Goal: Use online tool/utility: Use online tool/utility

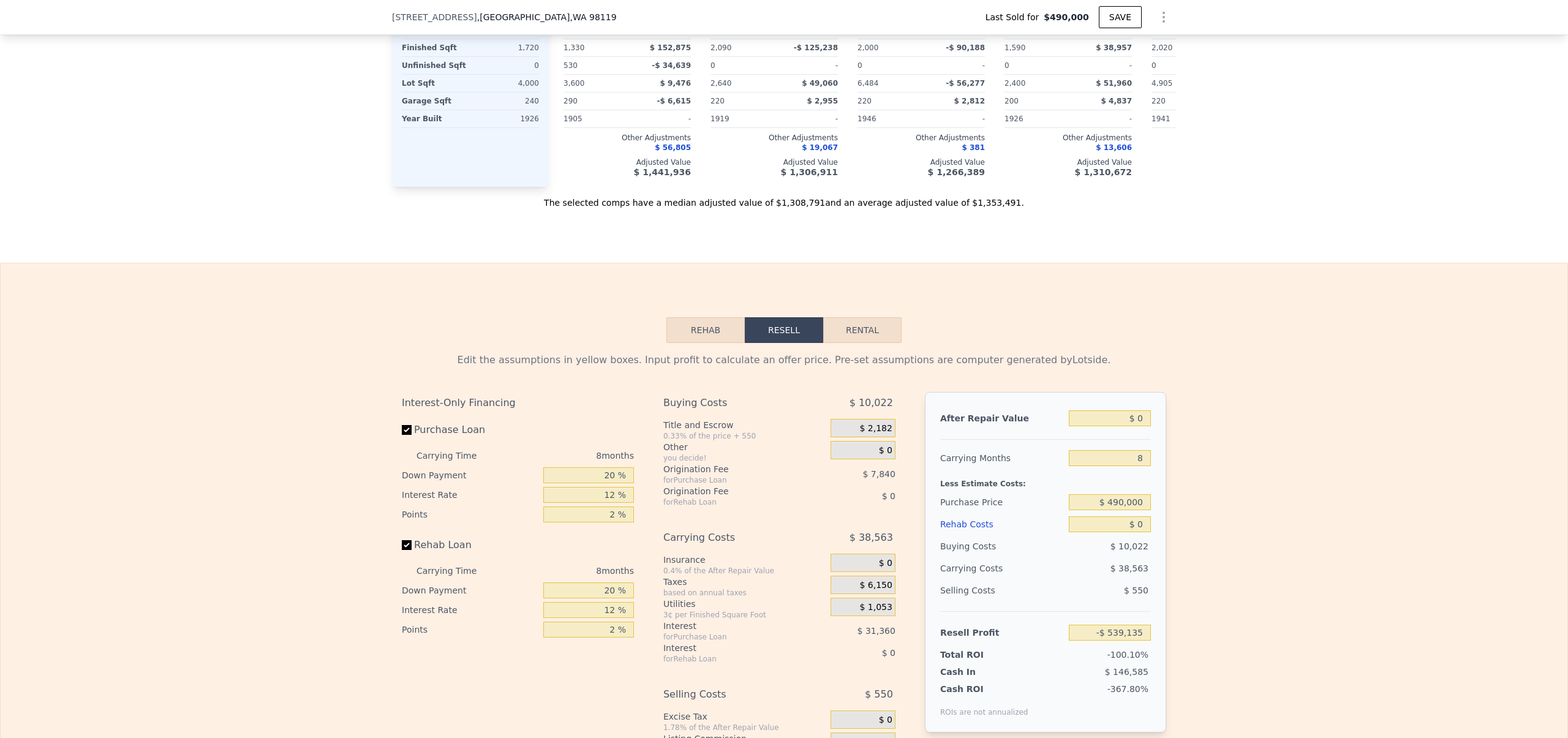
scroll to position [1651, 0]
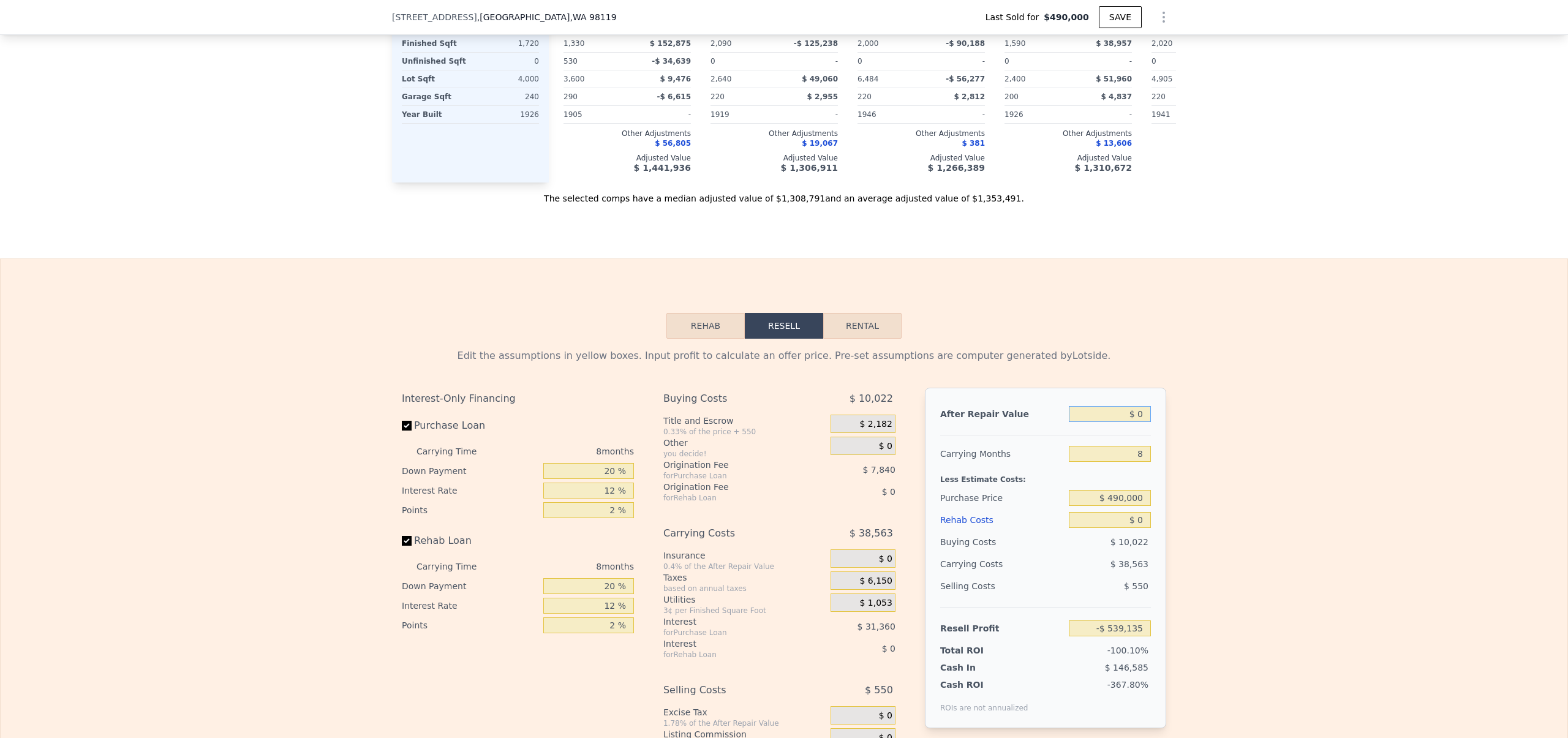
click at [1132, 422] on input "$ 0" at bounding box center [1109, 414] width 82 height 16
type input "$ 1"
type input "-$ 539,134"
type input "$ 11"
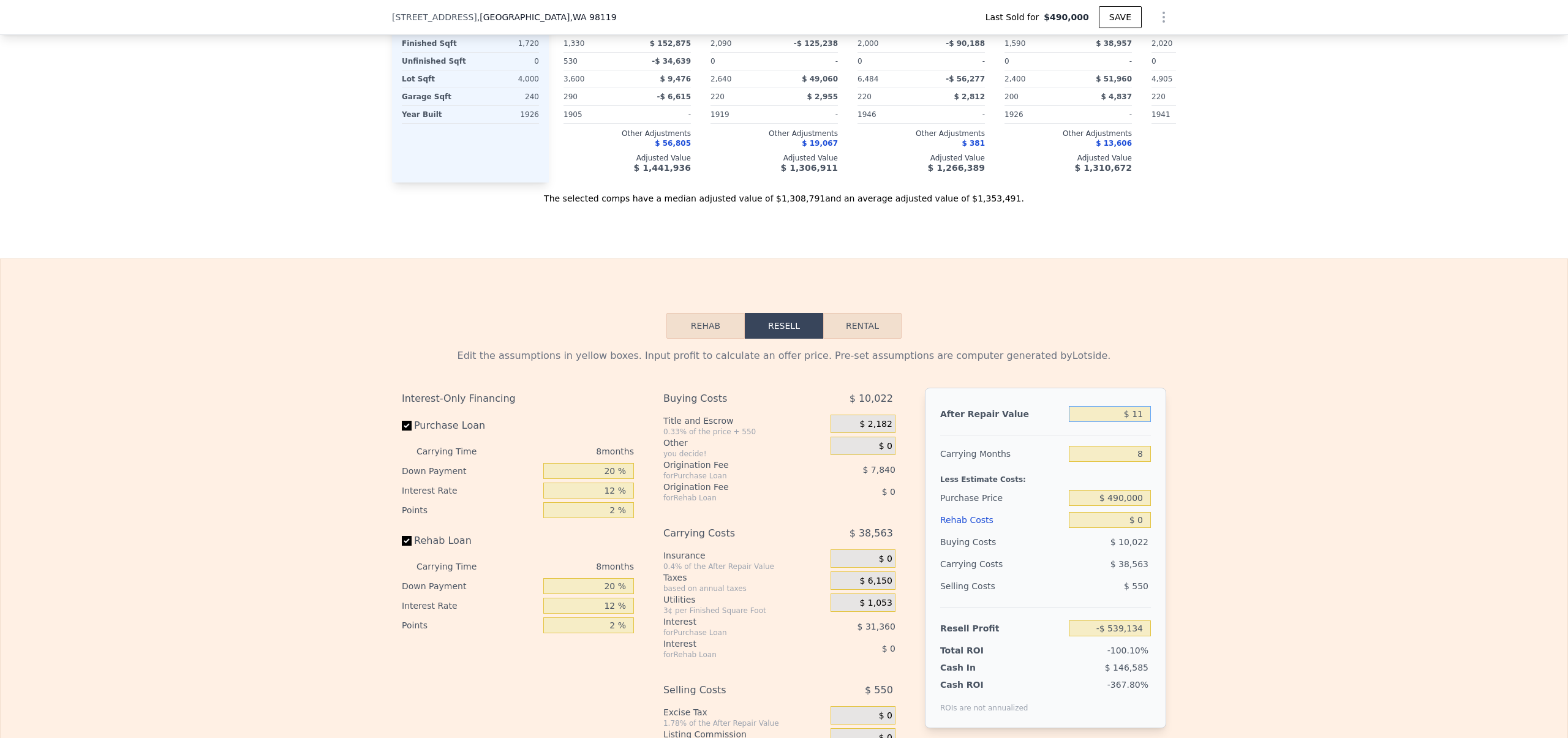
type input "-$ 539,124"
type input "$ 110"
type input "-$ 539,033"
type input "$ 1,100"
type input "-$ 538,118"
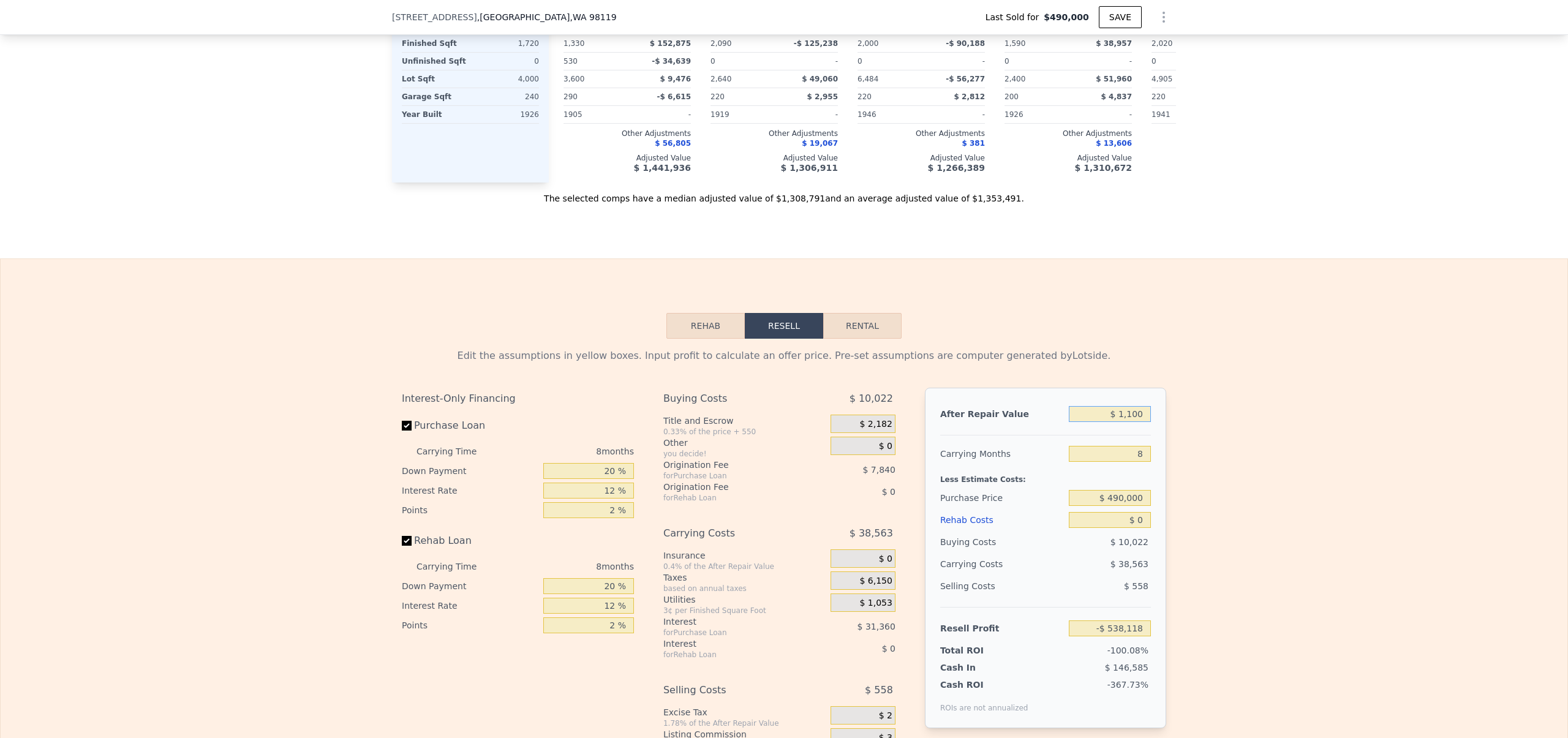
type input "$ 11,000"
type input "-$ 528,947"
type input "$ 110,000"
type input "-$ 437,252"
type input "$ 1,100,000"
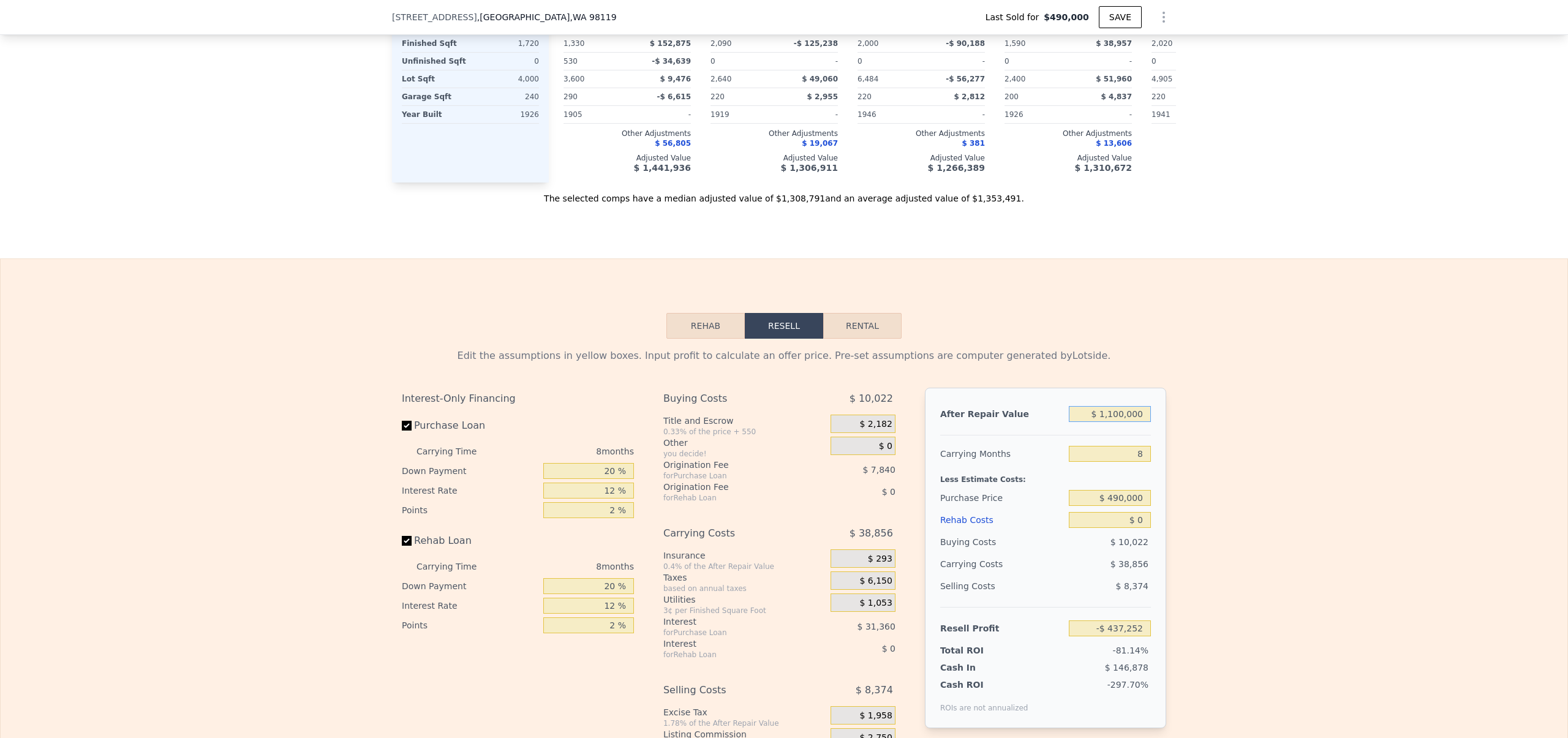
type input "$ 479,689"
type input "$ 1,100,000"
click at [1110, 506] on input "$ 490,000" at bounding box center [1109, 498] width 82 height 16
type input "$ 850,000"
click at [1245, 523] on div "Edit the assumptions in yellow boxes. Input profit to calculate an offer price.…" at bounding box center [784, 566] width 1566 height 455
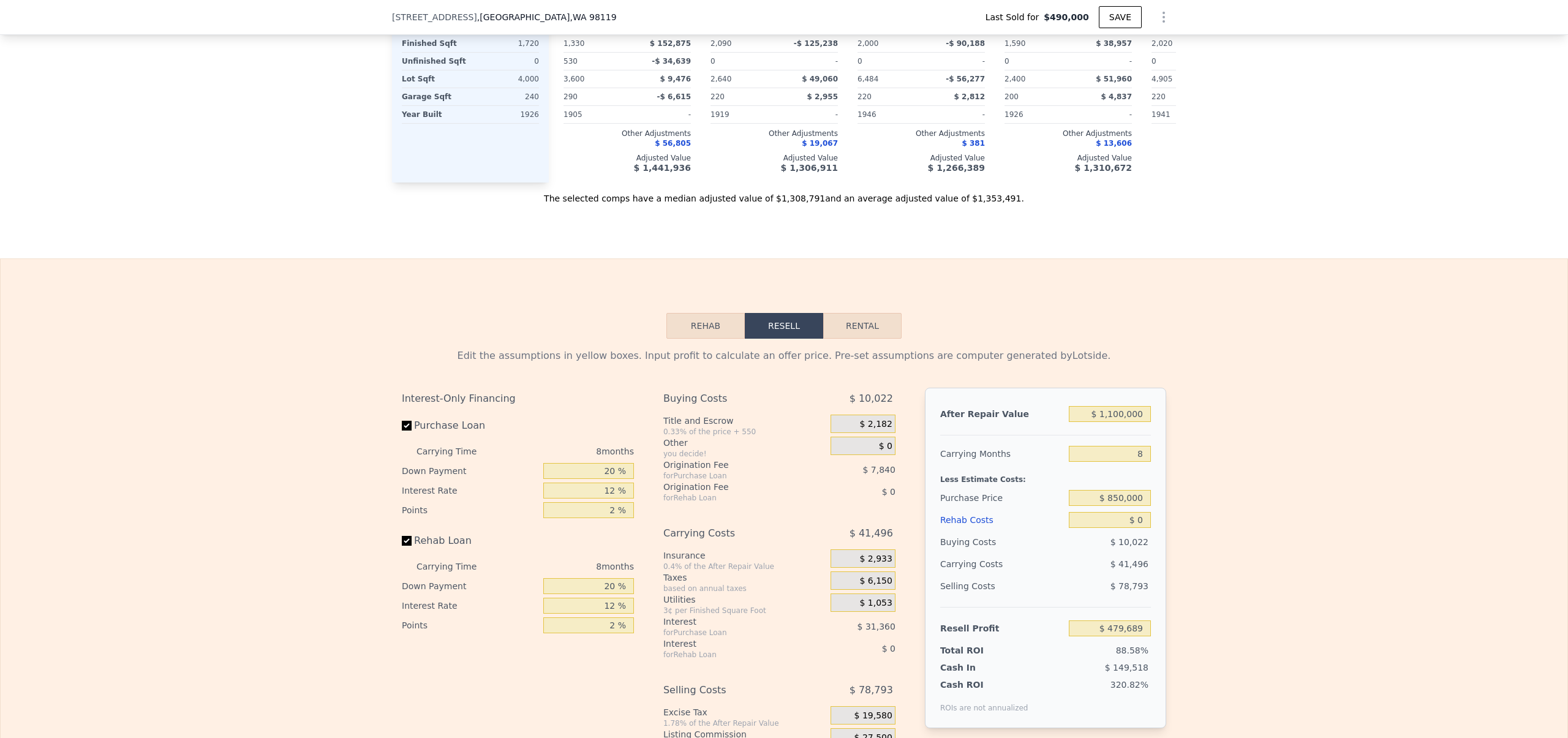
type input "$ 89,690"
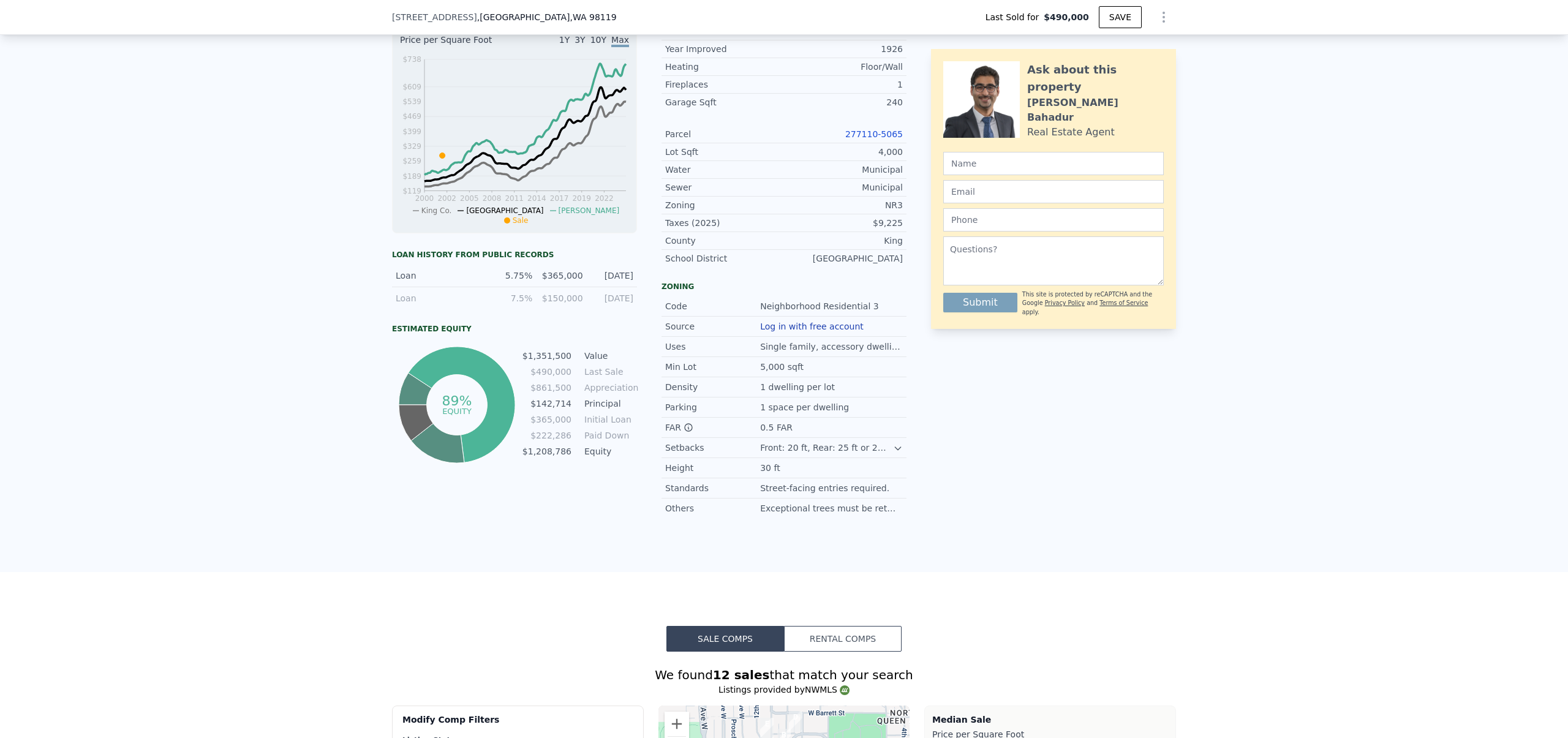
scroll to position [378, 0]
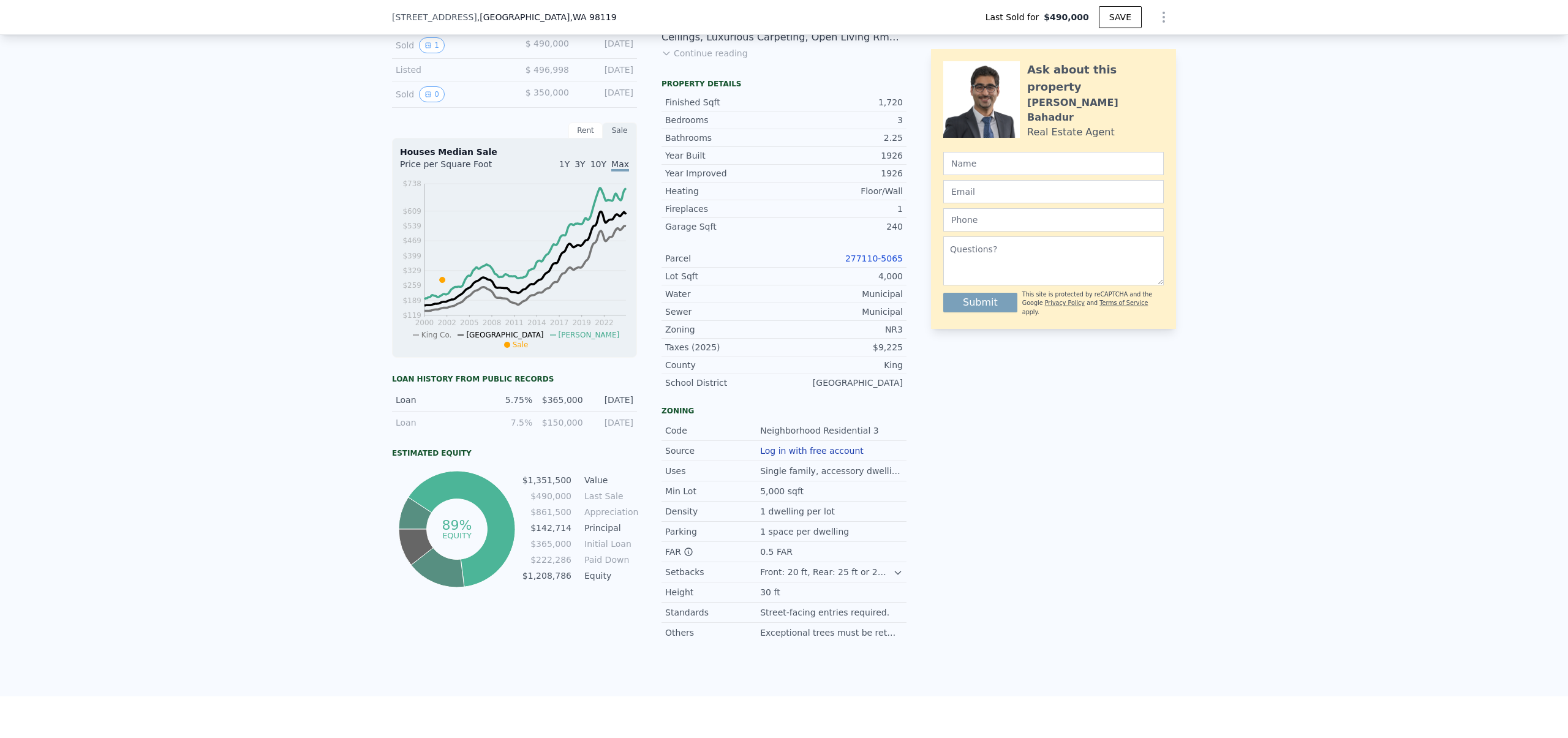
click at [880, 264] on link "277110-5065" at bounding box center [873, 258] width 58 height 10
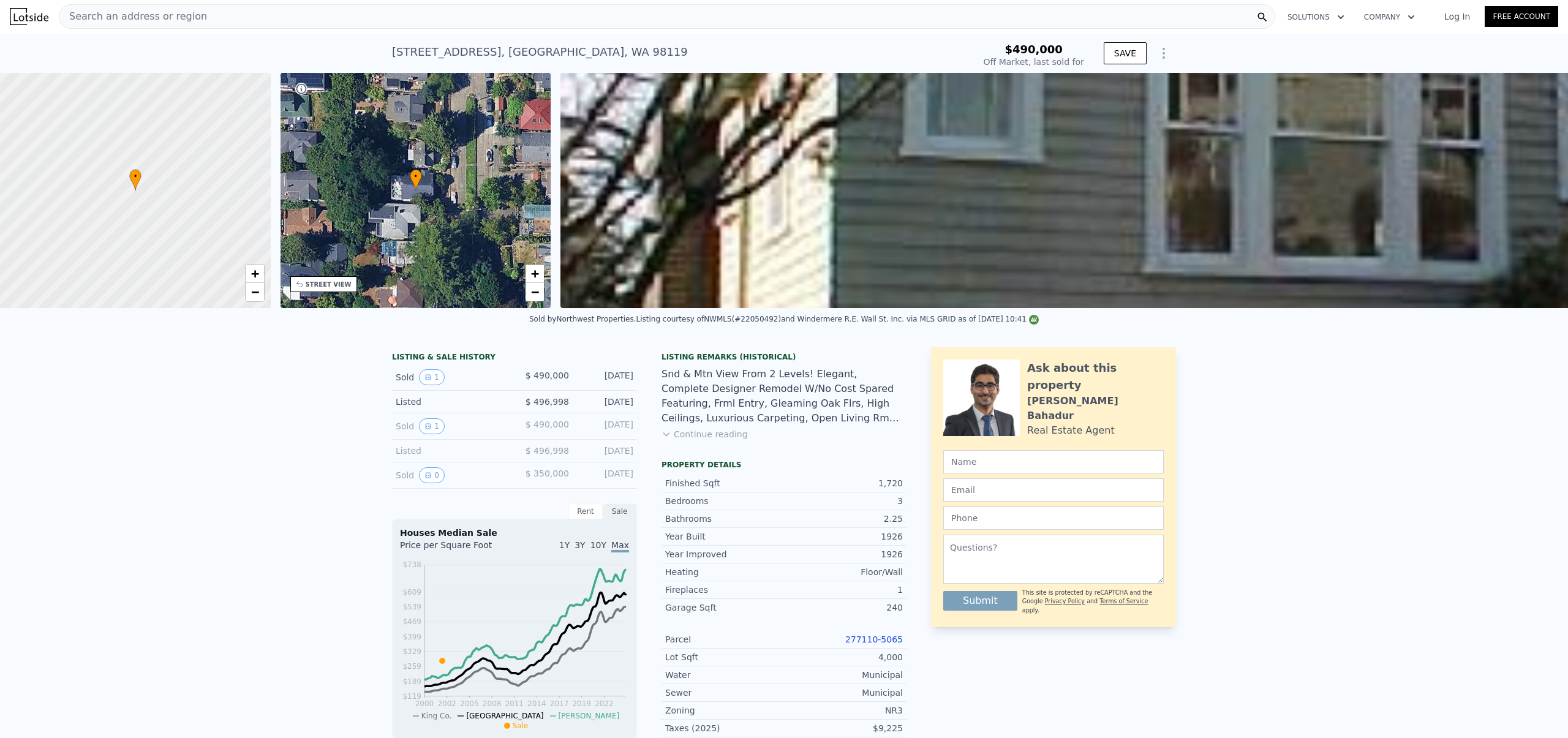
scroll to position [0, 0]
click at [207, 17] on div "Search an address or region" at bounding box center [667, 17] width 1216 height 24
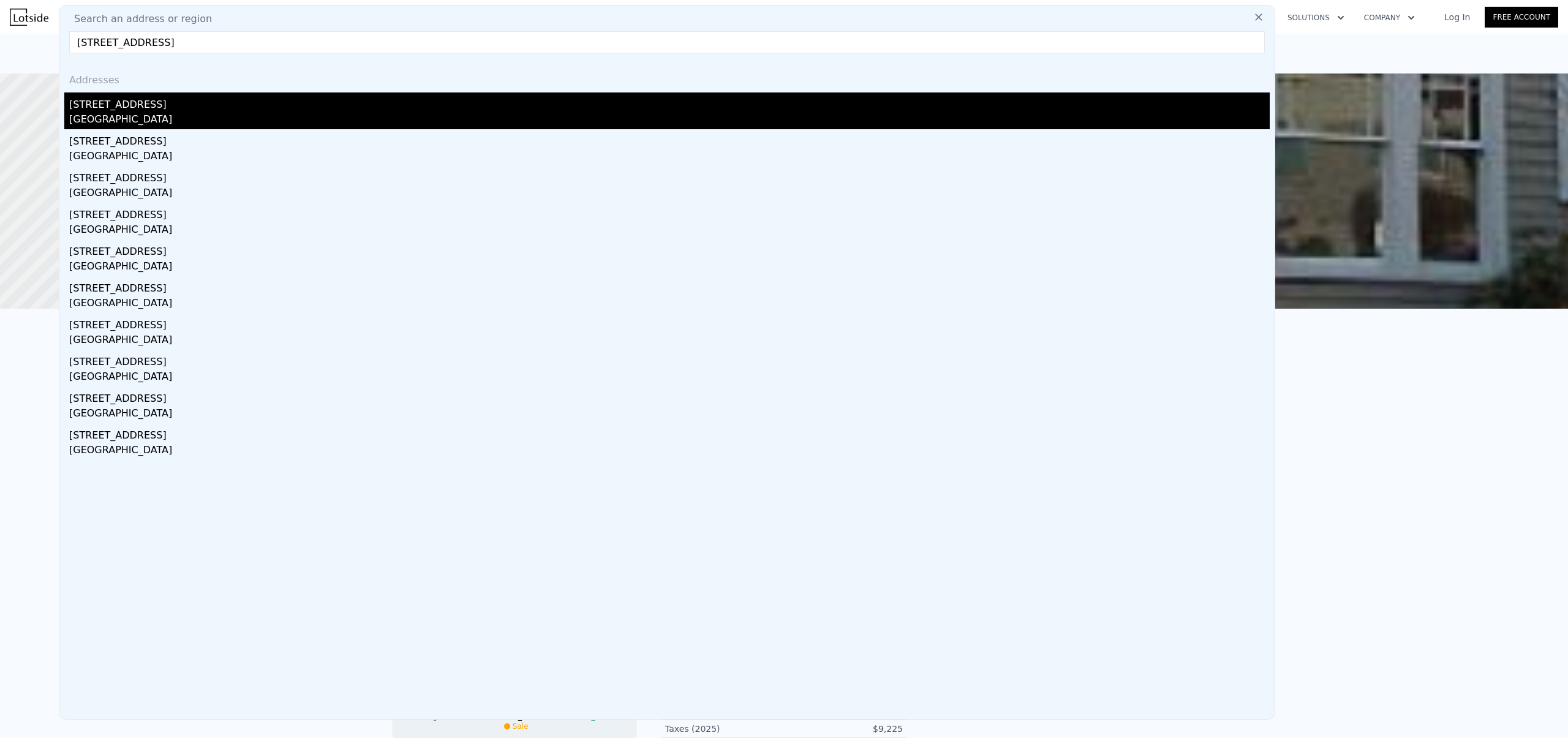
type input "[STREET_ADDRESS]"
click at [119, 109] on div "[STREET_ADDRESS]" at bounding box center [670, 102] width 1201 height 20
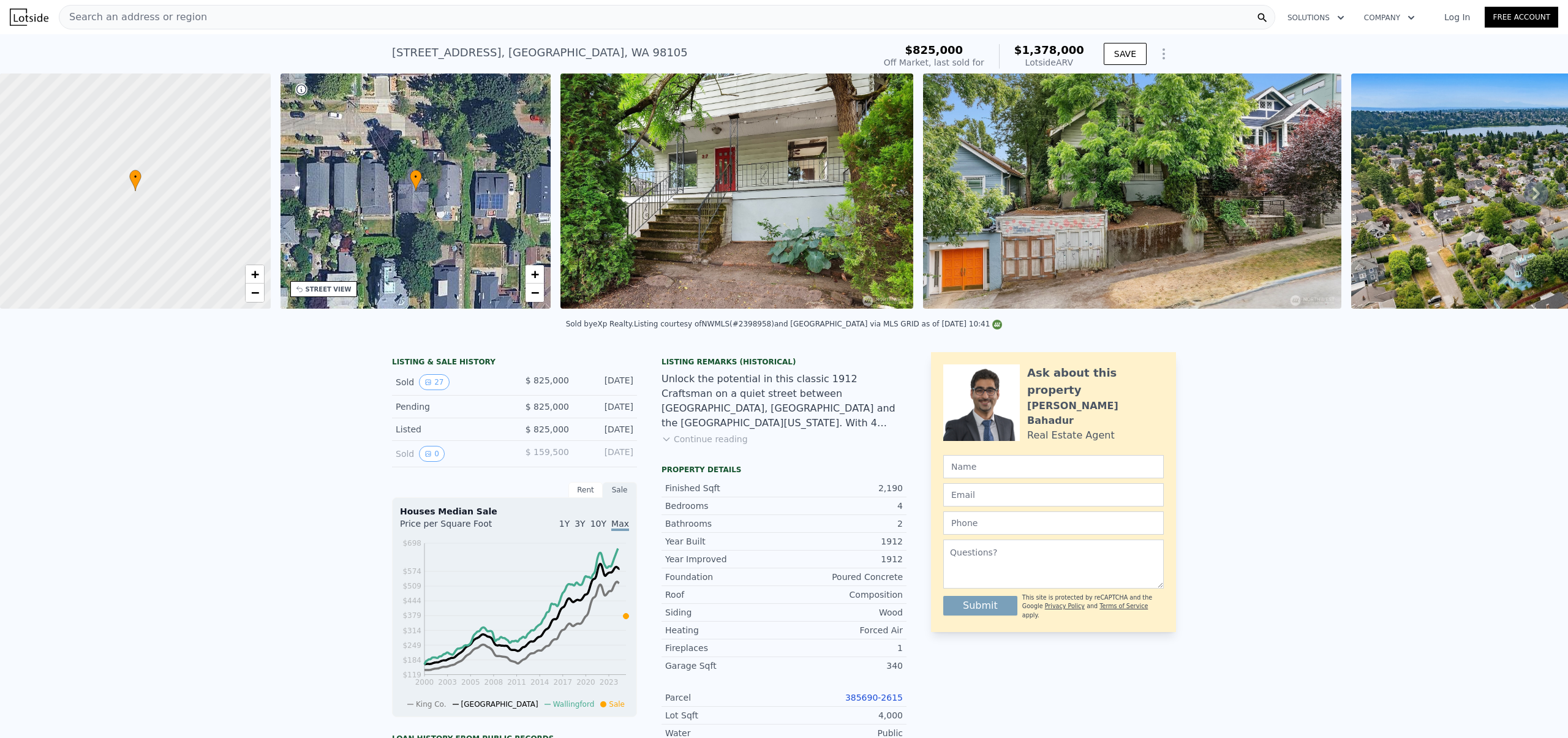
click at [279, 432] on div "LISTING & SALE HISTORY Sold 27 $ 825,000 [DATE] Pending $ 825,000 [DATE] Listed…" at bounding box center [784, 748] width 1568 height 811
click at [693, 397] on div "Unlock the potential in this classic 1912 Craftsman on a quiet street between […" at bounding box center [784, 401] width 245 height 59
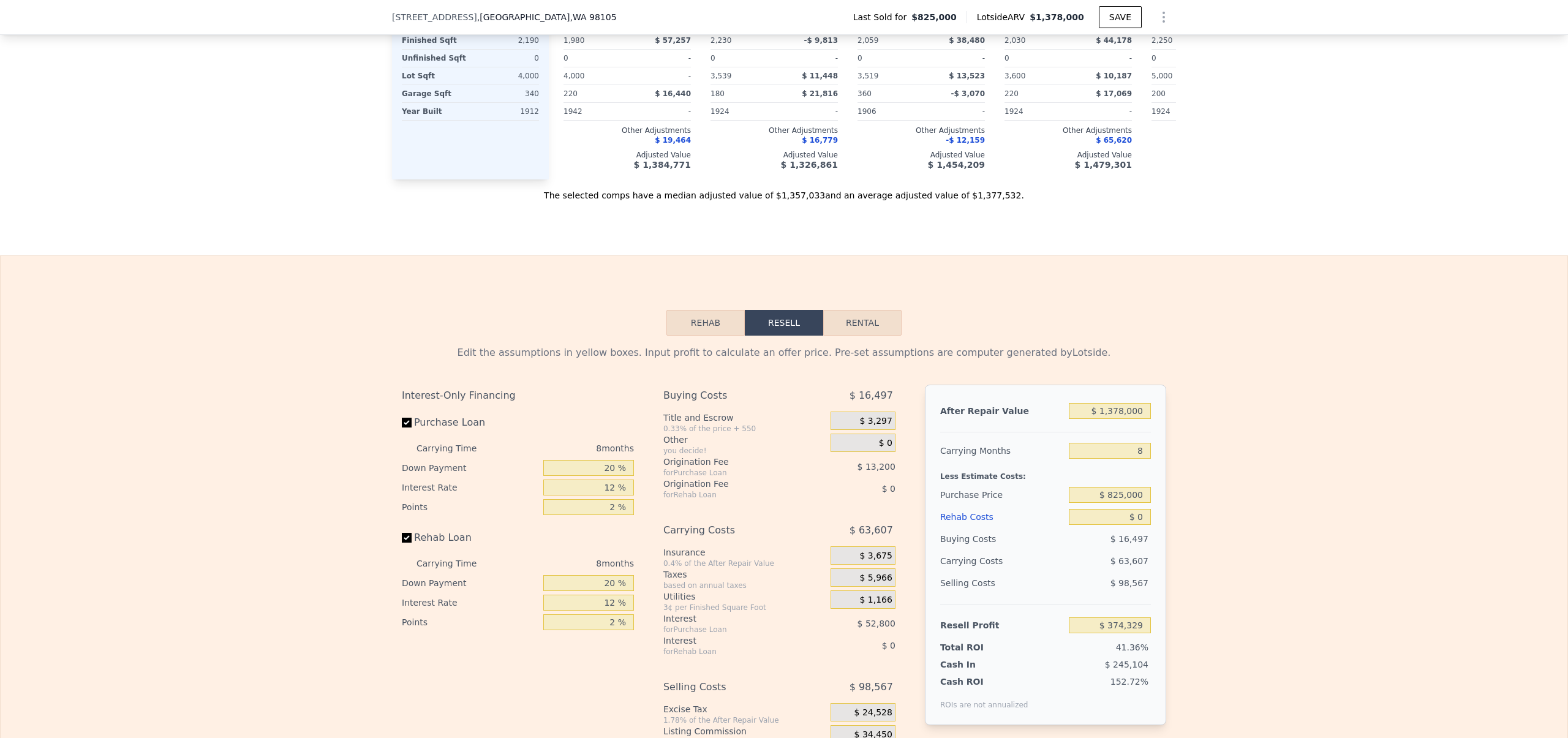
scroll to position [1940, 0]
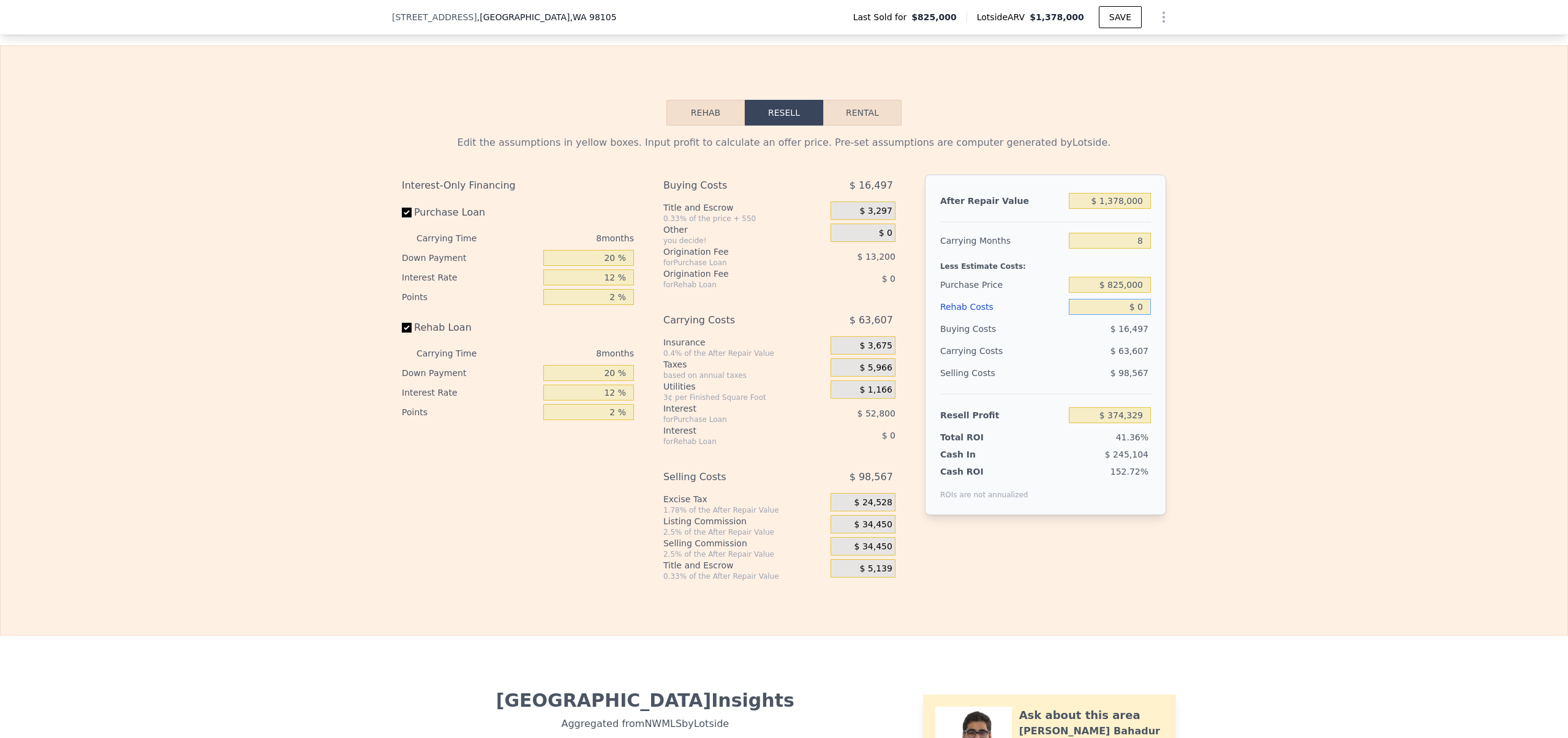
click at [1135, 315] on input "$ 0" at bounding box center [1109, 307] width 82 height 16
click at [1112, 293] on input "$ 825,000" at bounding box center [1109, 284] width 82 height 16
type input "$ 840,000"
click at [1280, 352] on div "Edit the assumptions in yellow boxes. Input profit to calculate an offer price.…" at bounding box center [784, 353] width 1566 height 455
type input "$ 358,079"
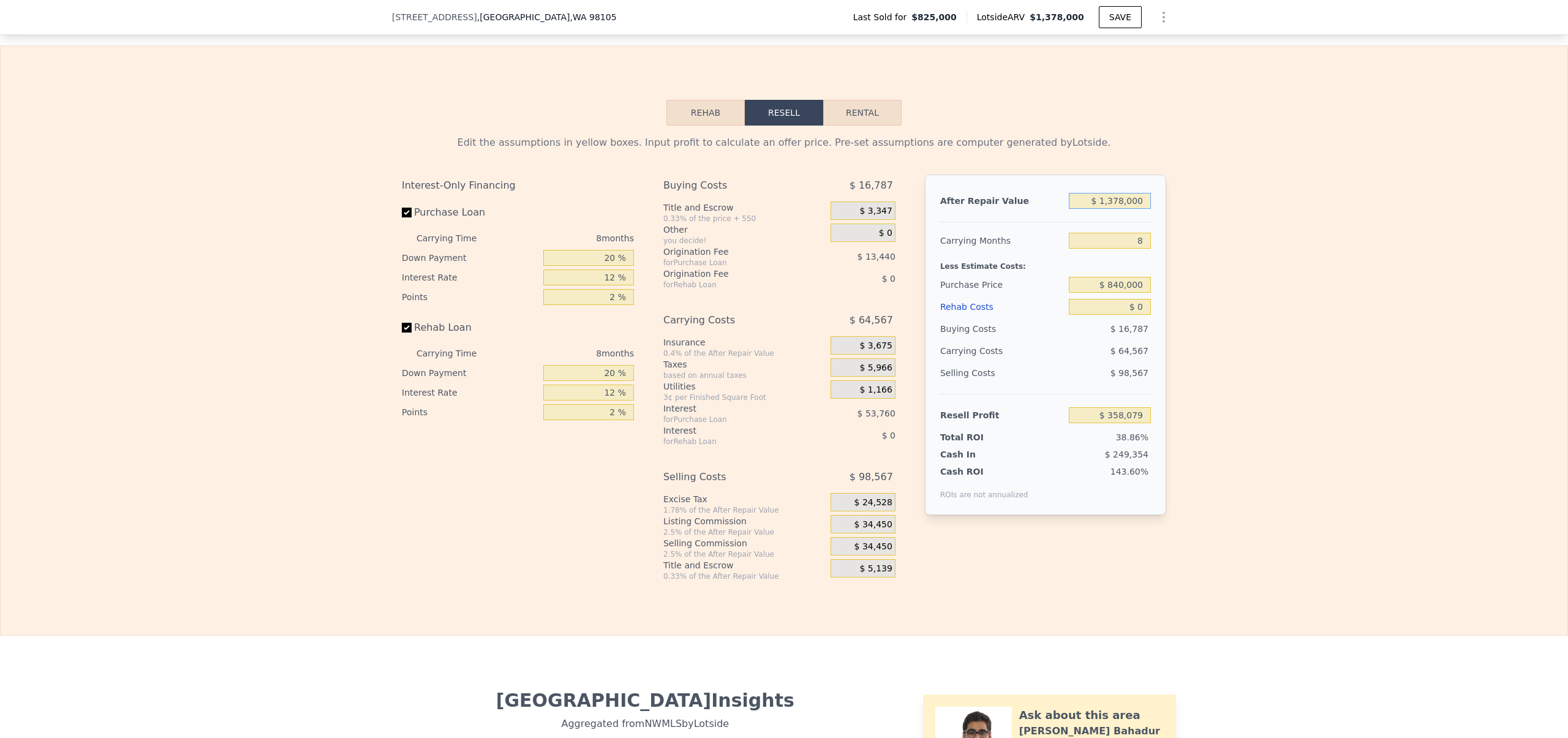
click at [1108, 209] on input "$ 1,378,000" at bounding box center [1109, 200] width 82 height 16
type input "$ 1,278,000"
type input "$ 265,459"
type input "$ 1,278,000"
click at [1197, 394] on div "Edit the assumptions in yellow boxes. Input profit to calculate an offer price.…" at bounding box center [784, 353] width 1566 height 455
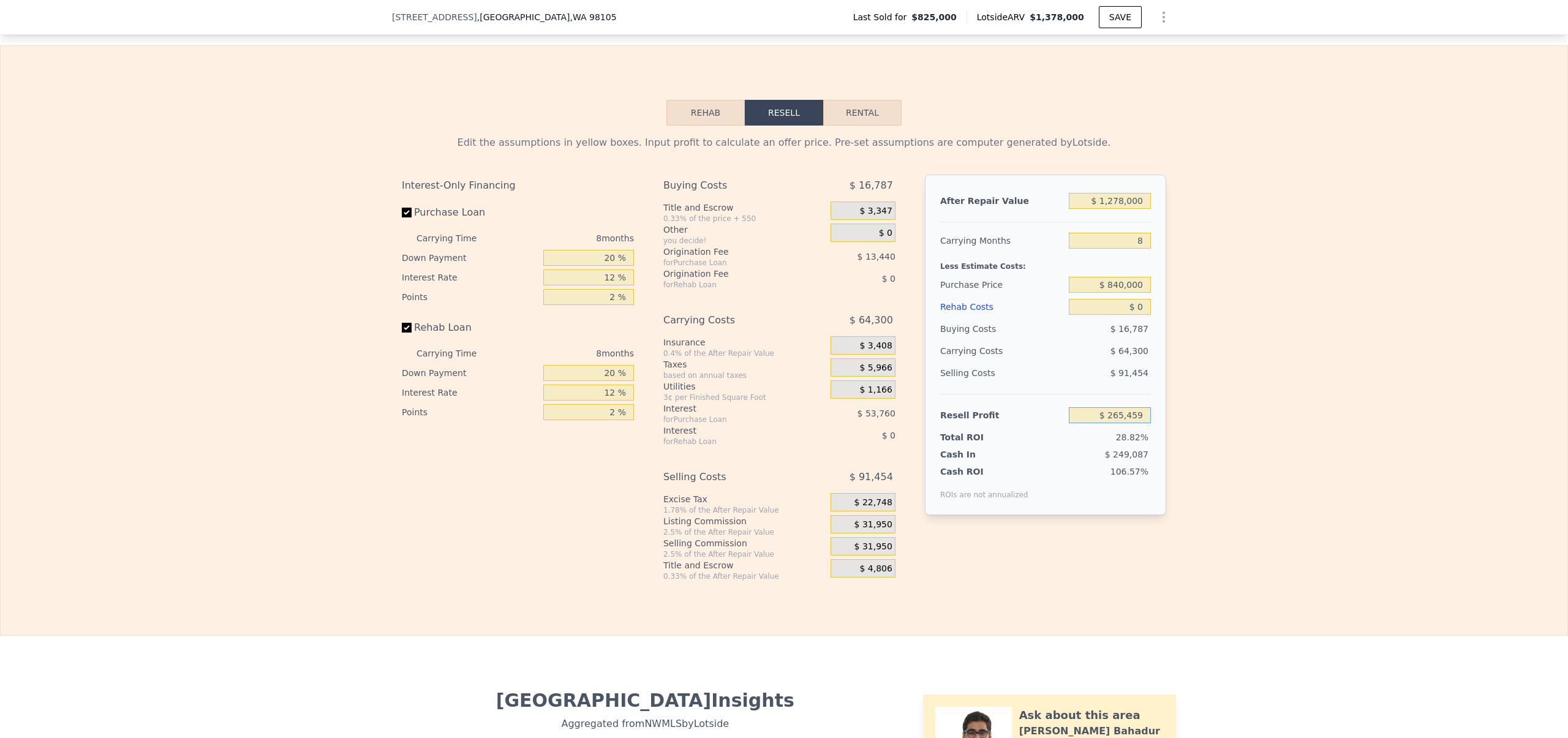
click at [1111, 423] on input "$ 265,459" at bounding box center [1109, 415] width 82 height 16
click at [1135, 315] on input "$ 0" at bounding box center [1109, 307] width 82 height 16
type input "$ 1"
type input "$ 265,458"
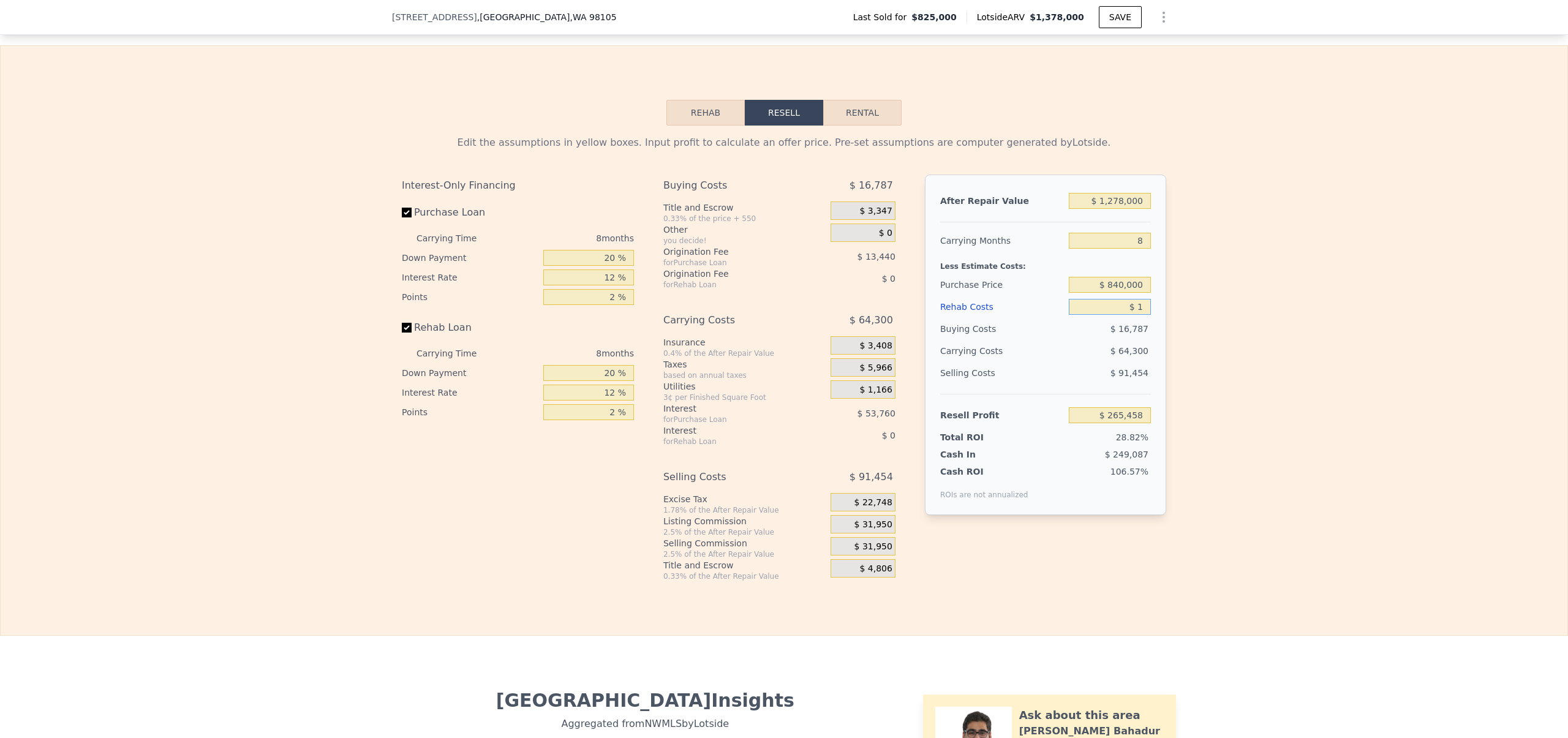
type input "$ 15"
type input "$ 265,444"
type input "$ 150"
type input "$ 265,299"
type input "$ 1,500"
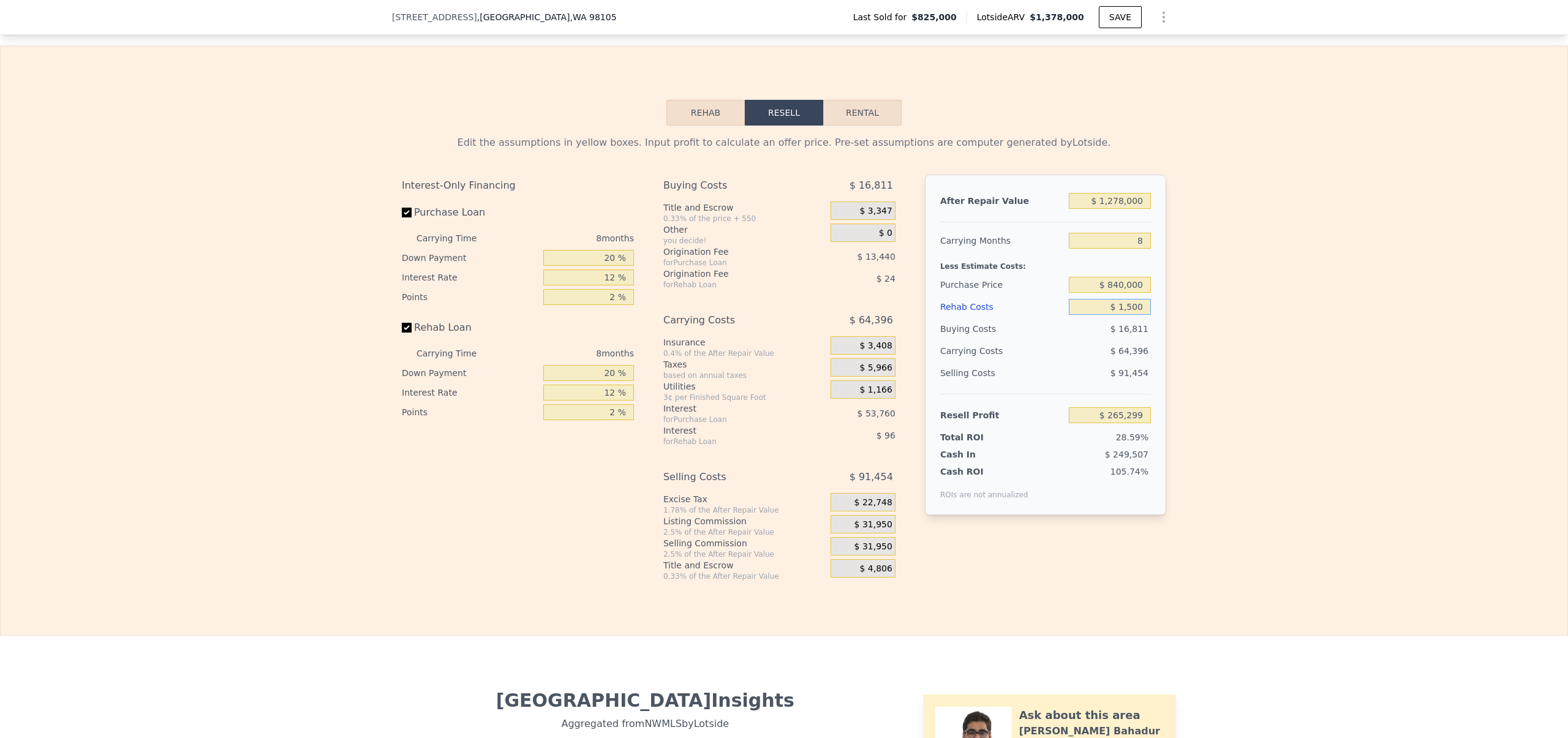
type input "$ 263,839"
type input "$ 15,000"
type input "$ 249,259"
click at [1217, 380] on div "Edit the assumptions in yellow boxes. Input profit to calculate an offer price.…" at bounding box center [784, 353] width 1566 height 455
click at [1138, 315] on input "$ 15,000" at bounding box center [1109, 307] width 82 height 16
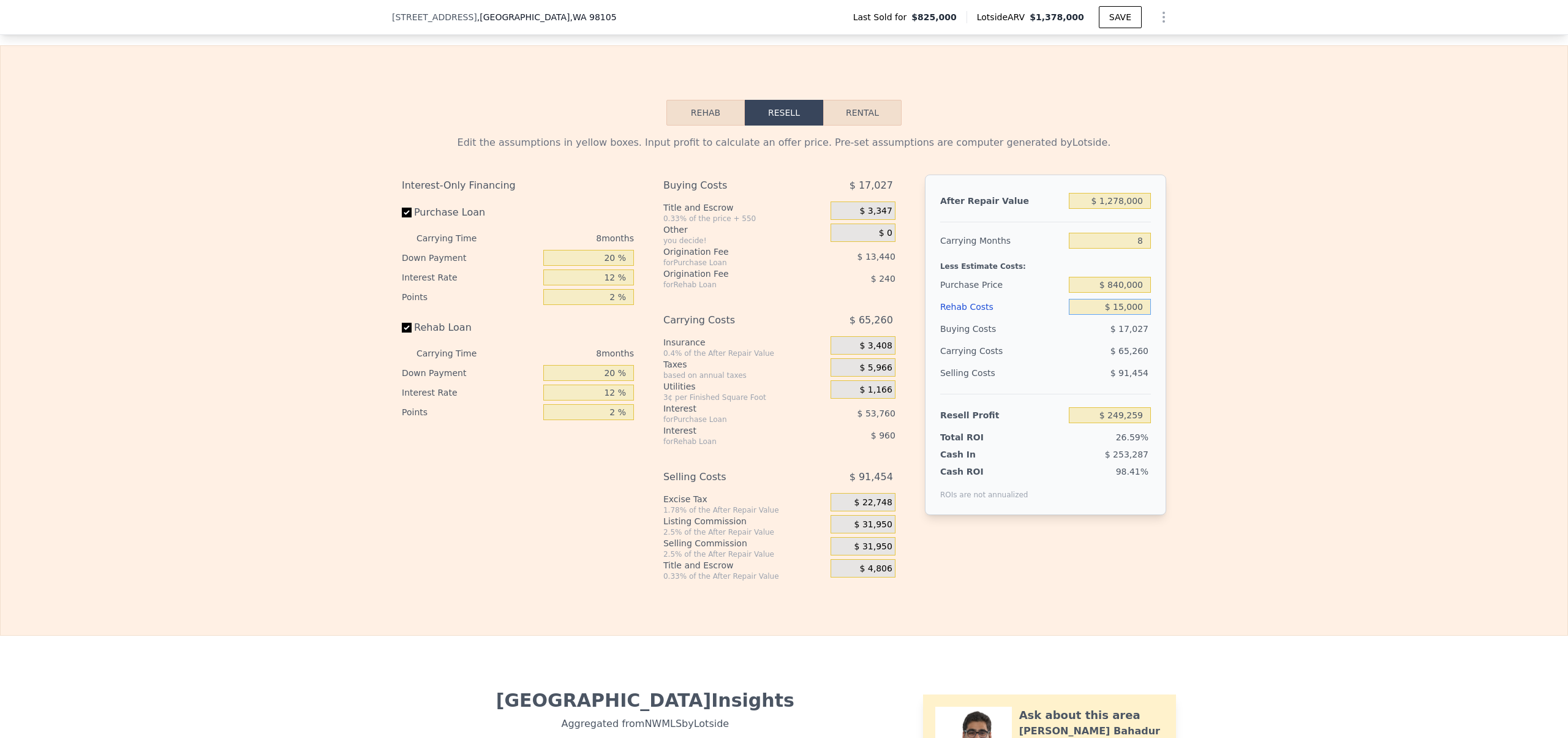
type input "$ 150,000"
type input "$ 103,459"
type input "$ 150,000"
click at [1201, 449] on div "Edit the assumptions in yellow boxes. Input profit to calculate an offer price.…" at bounding box center [784, 353] width 1566 height 455
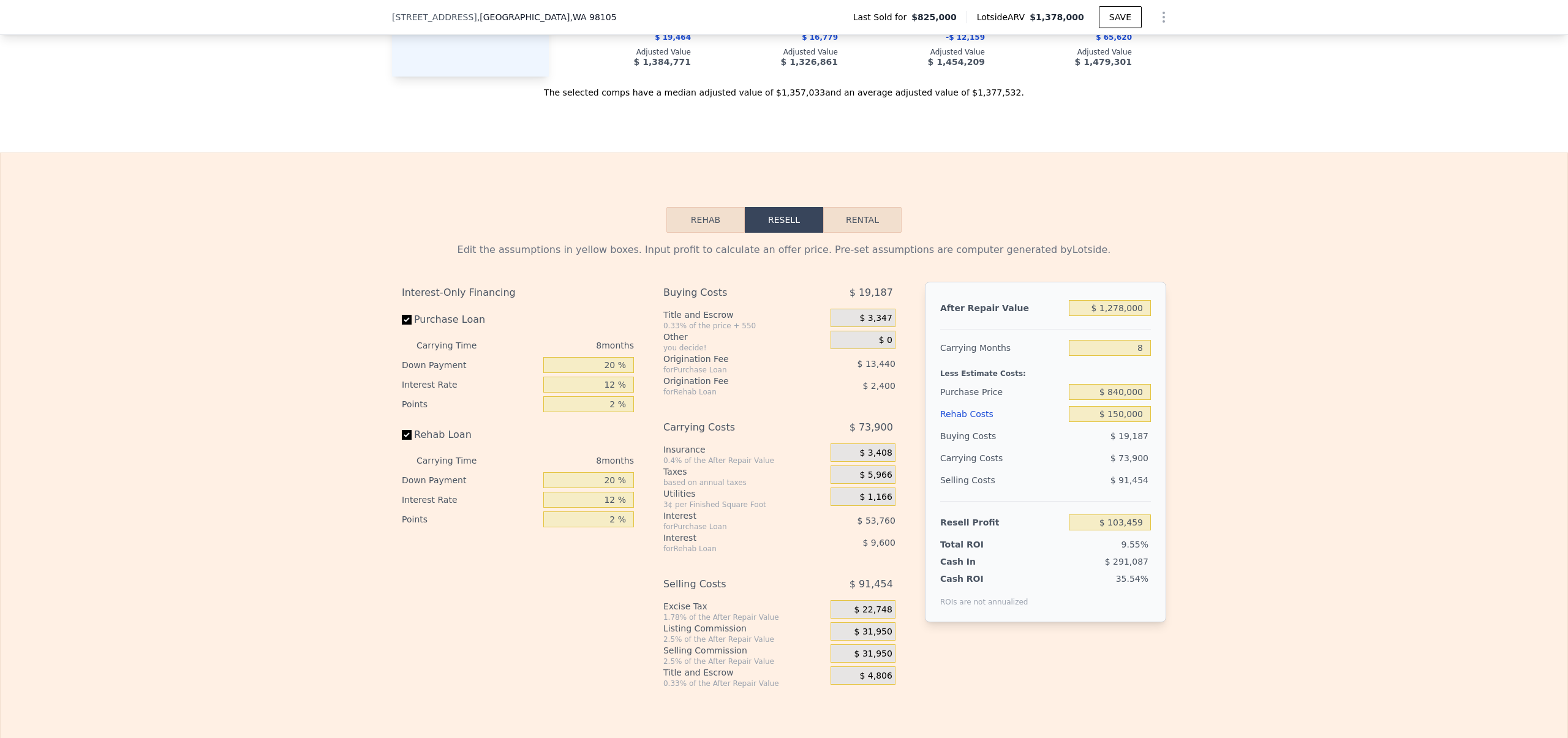
scroll to position [1828, 0]
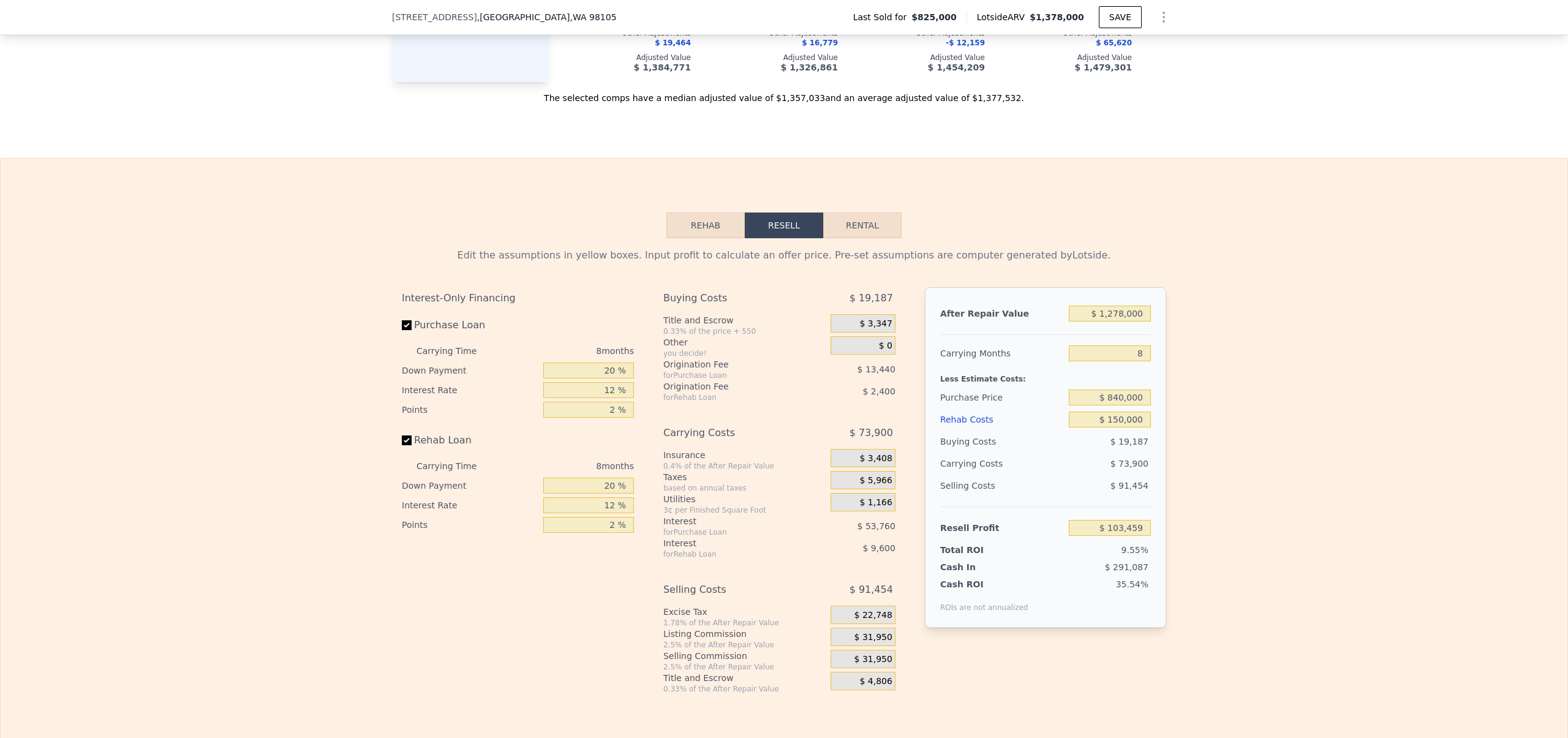
click at [1326, 324] on div "Edit the assumptions in yellow boxes. Input profit to calculate an offer price.…" at bounding box center [784, 466] width 1566 height 455
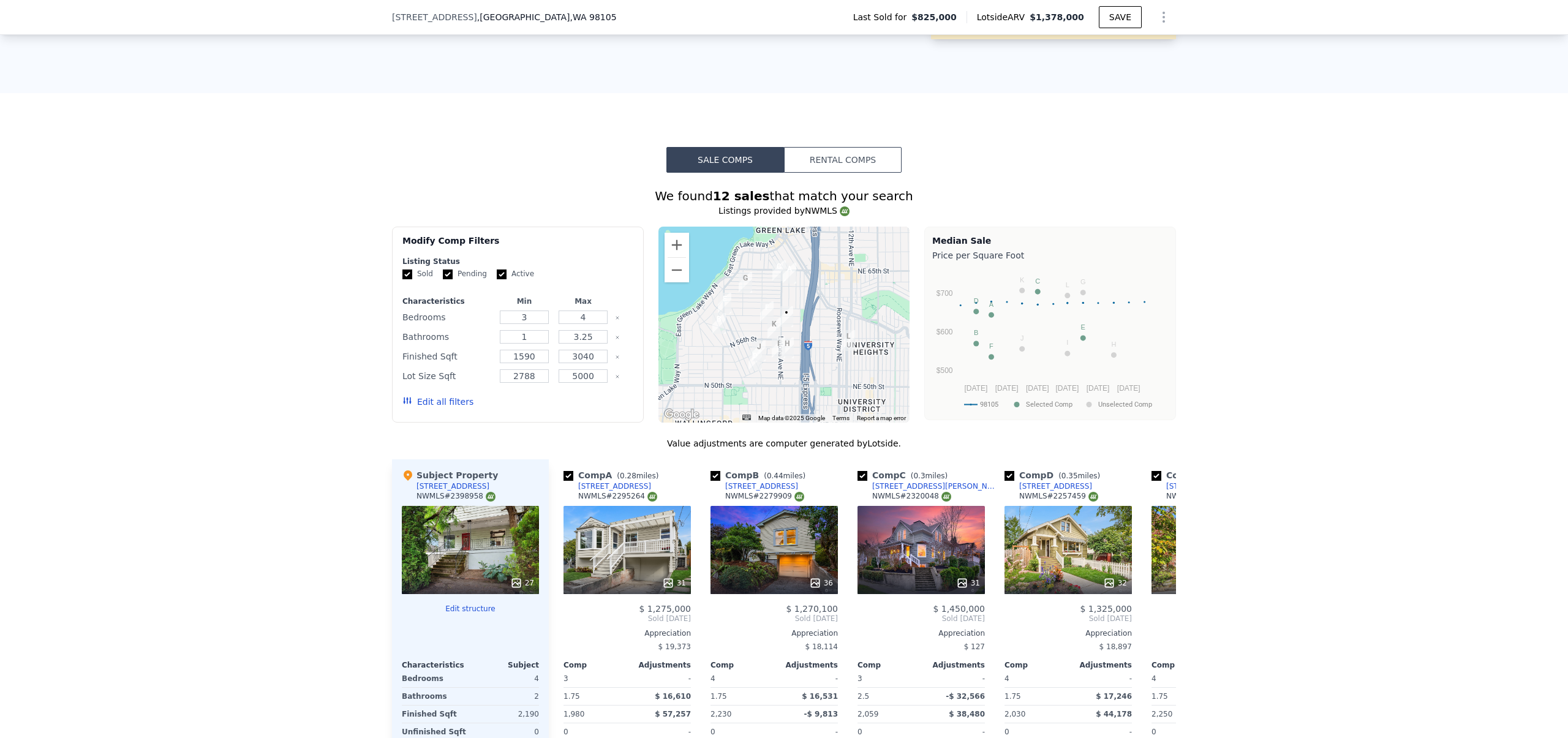
scroll to position [1212, 0]
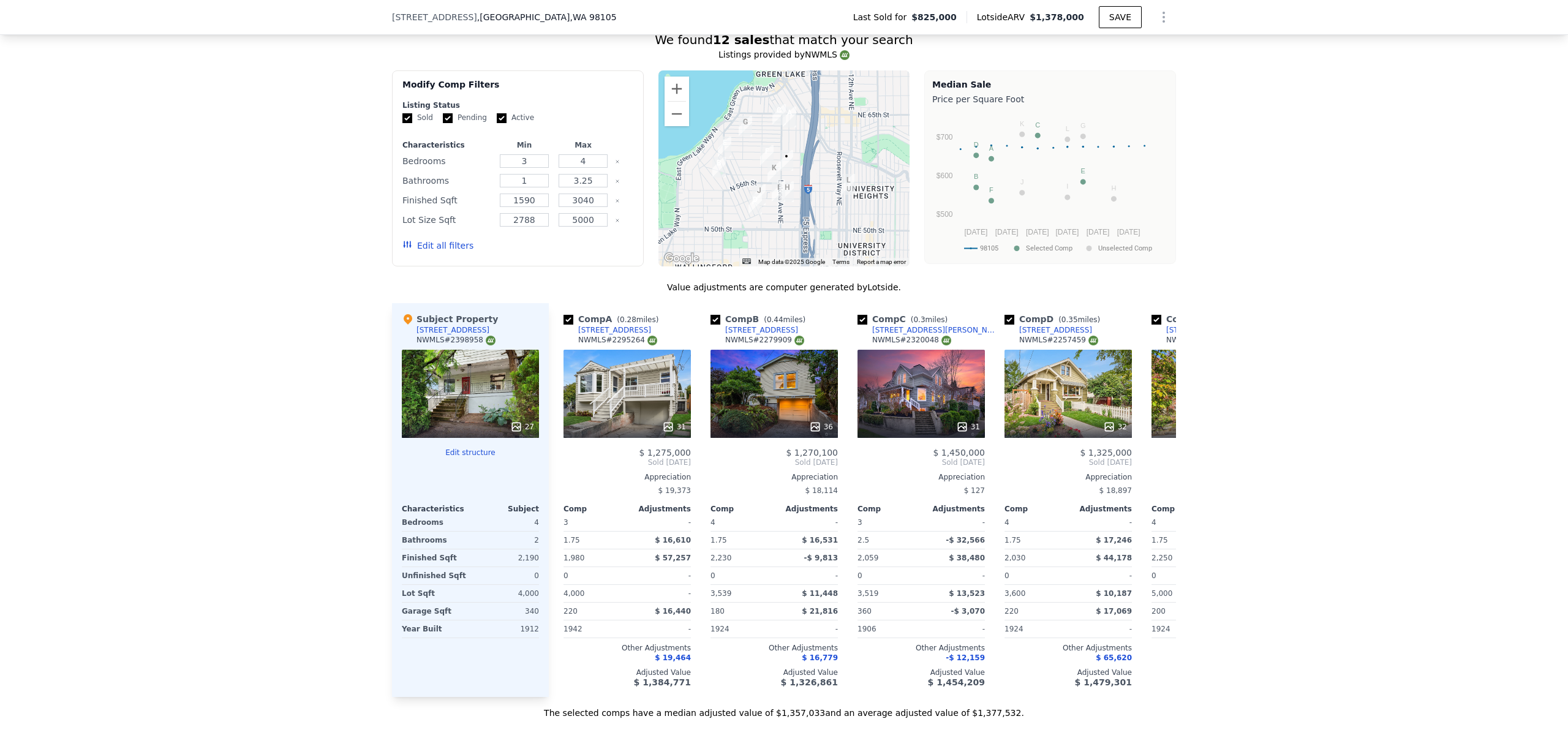
type input "$ 1,378,000"
type input "$ 0"
type input "$ 374,329"
